Goal: Find specific page/section: Find specific page/section

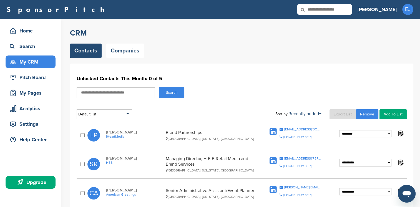
click at [96, 92] on input "text" at bounding box center [116, 92] width 78 height 11
type input "********"
click at [159, 87] on button "Search" at bounding box center [171, 92] width 25 height 11
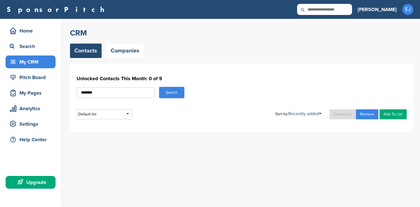
click at [174, 93] on button "Search" at bounding box center [171, 92] width 25 height 11
click at [122, 55] on link "Companies" at bounding box center [124, 51] width 37 height 14
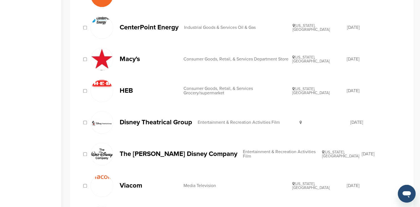
scroll to position [571, 0]
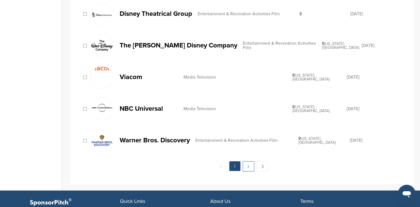
click at [246, 165] on link "2" at bounding box center [248, 166] width 12 height 10
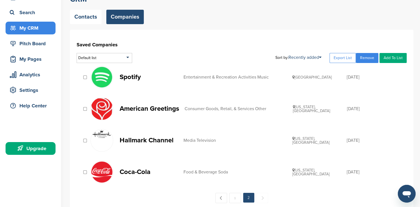
scroll to position [21, 0]
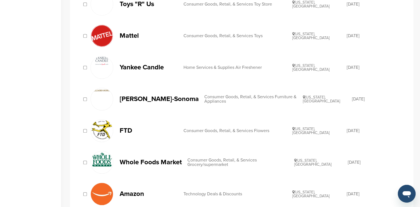
scroll to position [266, 0]
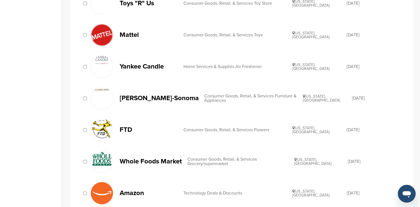
click at [141, 64] on p "Yankee Candle" at bounding box center [149, 66] width 58 height 7
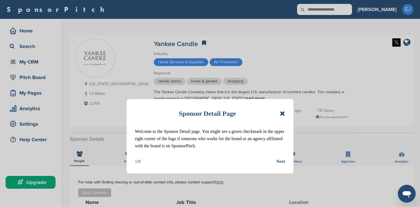
click at [280, 161] on div "Next" at bounding box center [280, 161] width 9 height 7
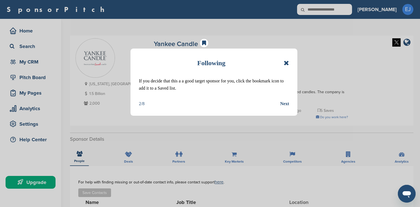
click at [282, 103] on div "Next" at bounding box center [284, 103] width 9 height 7
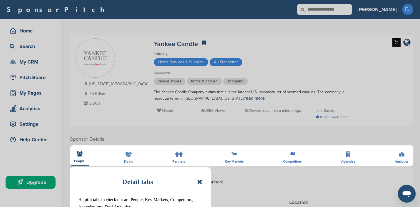
click at [199, 182] on icon at bounding box center [199, 181] width 5 height 7
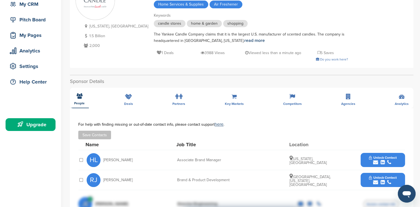
scroll to position [54, 0]
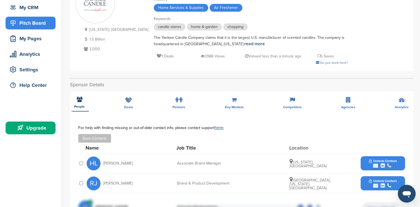
click at [29, 26] on div "Pitch Board" at bounding box center [31, 23] width 47 height 10
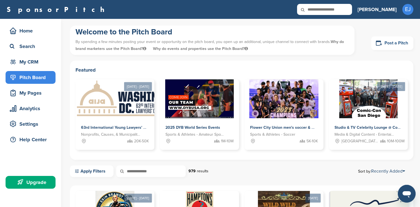
click at [389, 44] on link "Post a Pitch" at bounding box center [392, 43] width 42 height 14
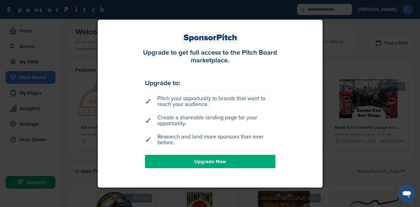
click at [174, 11] on div at bounding box center [210, 103] width 420 height 207
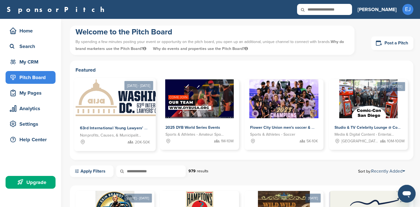
click at [115, 118] on div "63rd International Young Lawyers' Congress Nonprofits, Causes, & Municipalities…" at bounding box center [115, 134] width 82 height 33
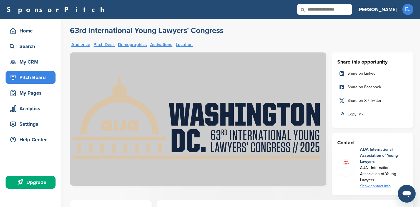
click at [107, 44] on link "Pitch Deck" at bounding box center [103, 44] width 21 height 4
click at [33, 62] on div "My CRM" at bounding box center [31, 62] width 47 height 10
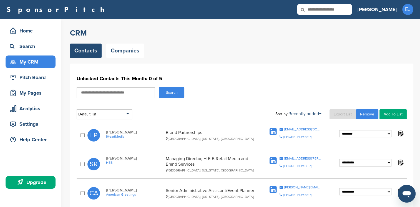
click at [388, 138] on select "**********" at bounding box center [365, 133] width 52 height 7
select select "********"
click at [339, 138] on select "**********" at bounding box center [365, 133] width 52 height 7
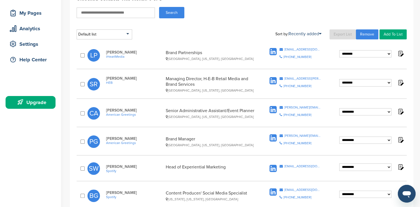
scroll to position [101, 0]
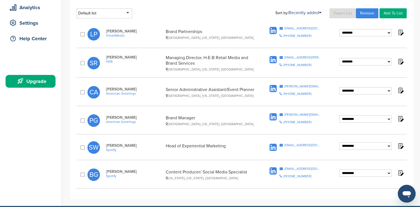
click at [388, 37] on select "**********" at bounding box center [365, 32] width 52 height 7
click at [281, 57] on icon at bounding box center [280, 57] width 3 height 3
